Goal: Task Accomplishment & Management: Complete application form

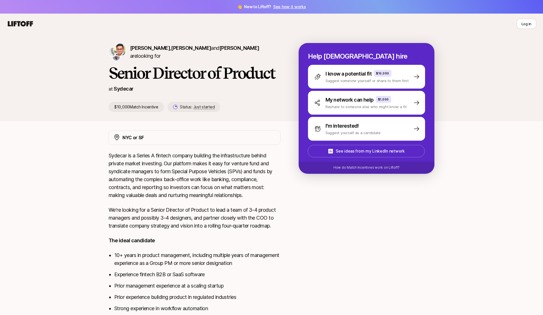
scroll to position [1, 0]
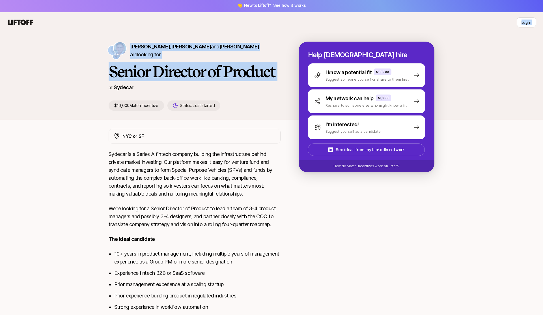
drag, startPoint x: 24, startPoint y: 22, endPoint x: 66, endPoint y: 84, distance: 75.2
click at [66, 84] on div "Log in Log in [PERSON_NAME] , [PERSON_NAME] and [PERSON_NAME] are looking for S…" at bounding box center [271, 191] width 543 height 358
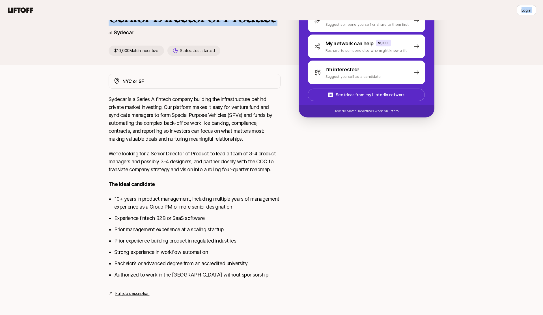
scroll to position [0, 0]
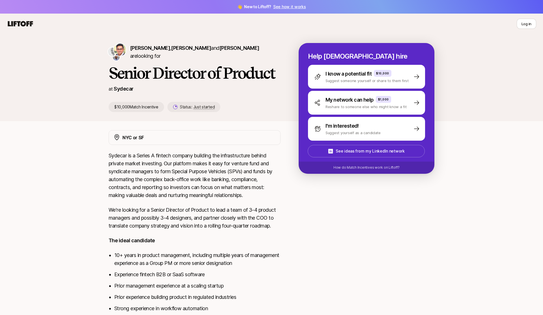
click at [28, 23] on icon at bounding box center [20, 24] width 27 height 8
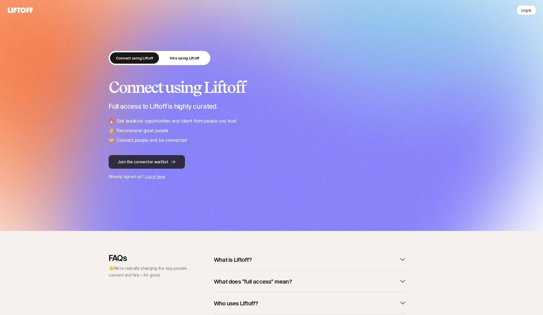
click at [156, 158] on button "Join the connector waitlist" at bounding box center [147, 162] width 76 height 14
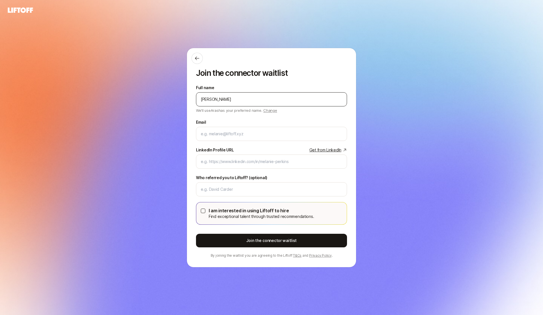
type input "[PERSON_NAME]"
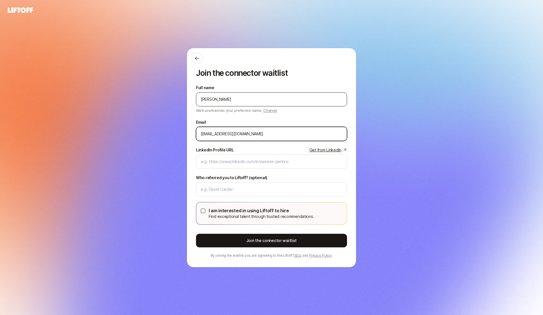
type input "[EMAIL_ADDRESS][DOMAIN_NAME]"
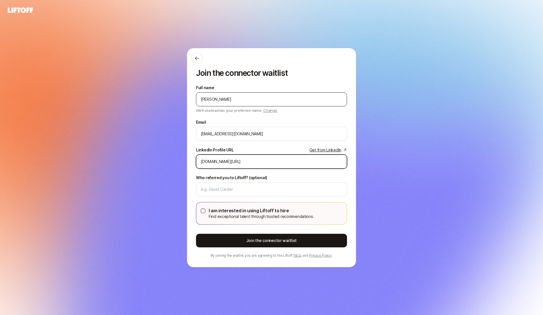
type input "[DOMAIN_NAME][URL]"
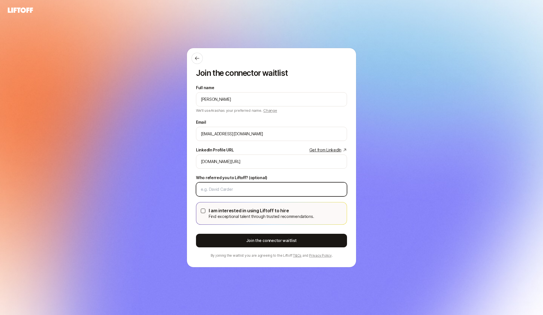
paste input "[PERSON_NAME]"
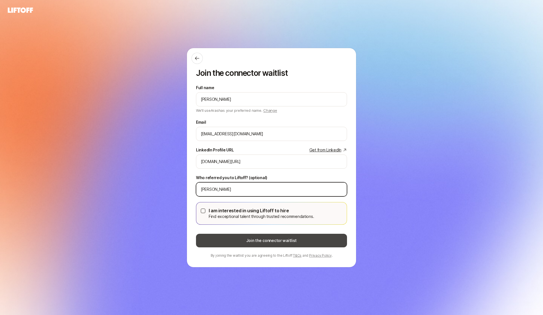
type input "[PERSON_NAME]"
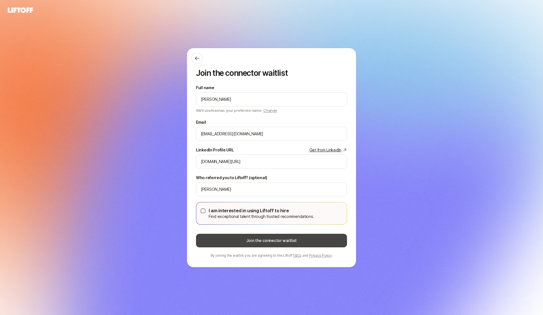
click at [279, 245] on button "Join the connector waitlist" at bounding box center [271, 241] width 151 height 14
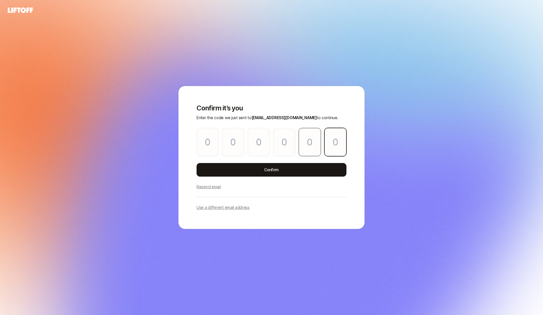
paste input "8"
type input "9"
type input "6"
type input "0"
type input "6"
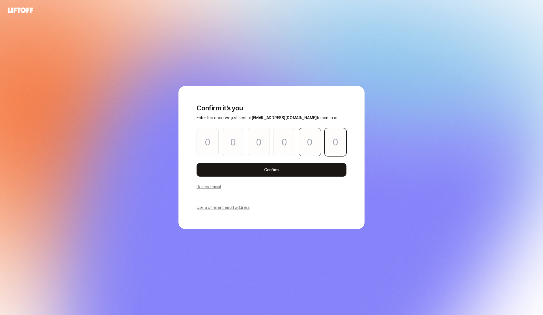
type input "8"
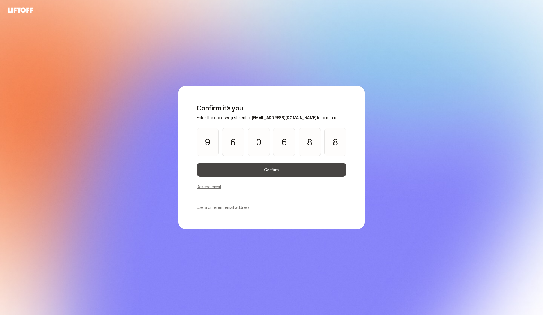
click at [278, 171] on button "Confirm" at bounding box center [272, 170] width 150 height 14
